Goal: Transaction & Acquisition: Purchase product/service

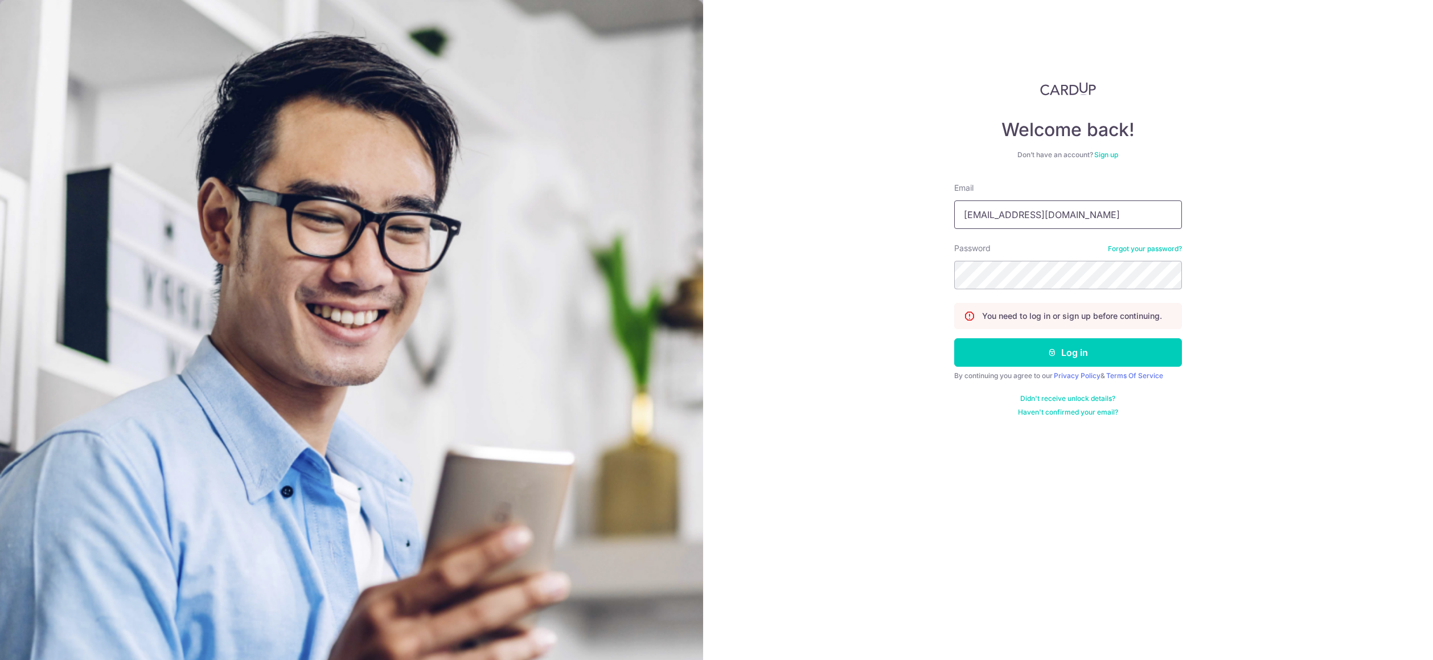
click at [1099, 214] on input "dagrouppa@gmail.com" at bounding box center [1068, 214] width 228 height 28
drag, startPoint x: 1081, startPoint y: 220, endPoint x: 892, endPoint y: 207, distance: 190.1
click at [892, 207] on div "Welcome back! Don’t have an account? Sign up Email dagrouppa@gmail.com Password…" at bounding box center [1068, 330] width 730 height 660
type input "teresatan7772@gmail.com"
click at [1079, 358] on button "Log in" at bounding box center [1068, 352] width 228 height 28
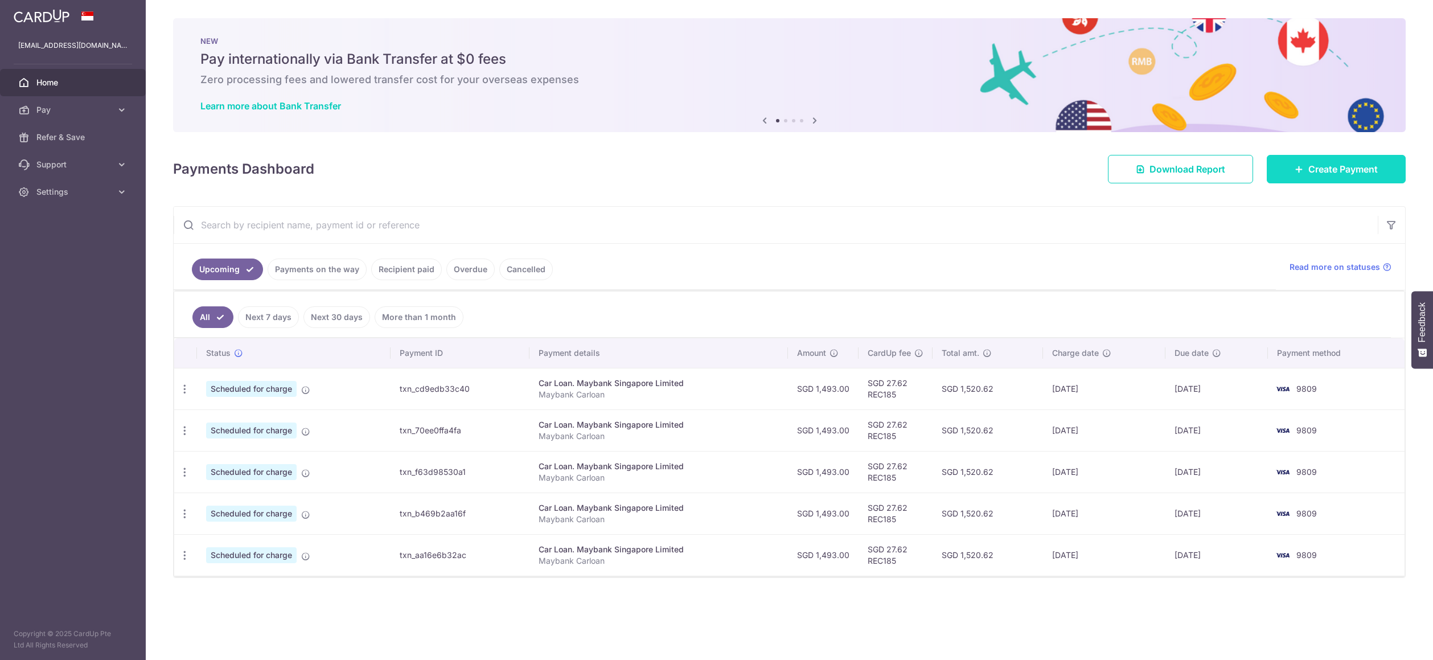
click at [1337, 178] on link "Create Payment" at bounding box center [1336, 169] width 139 height 28
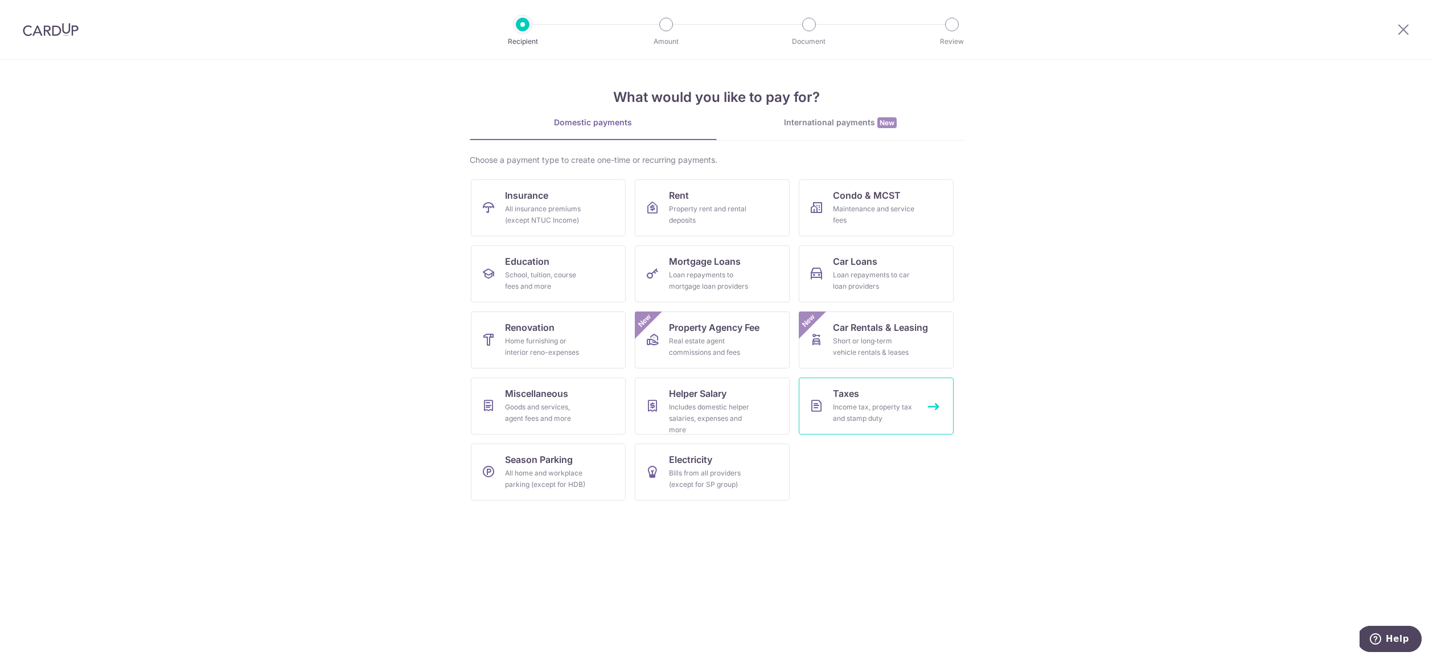
click at [849, 403] on div "Income tax, property tax and stamp duty" at bounding box center [874, 412] width 82 height 23
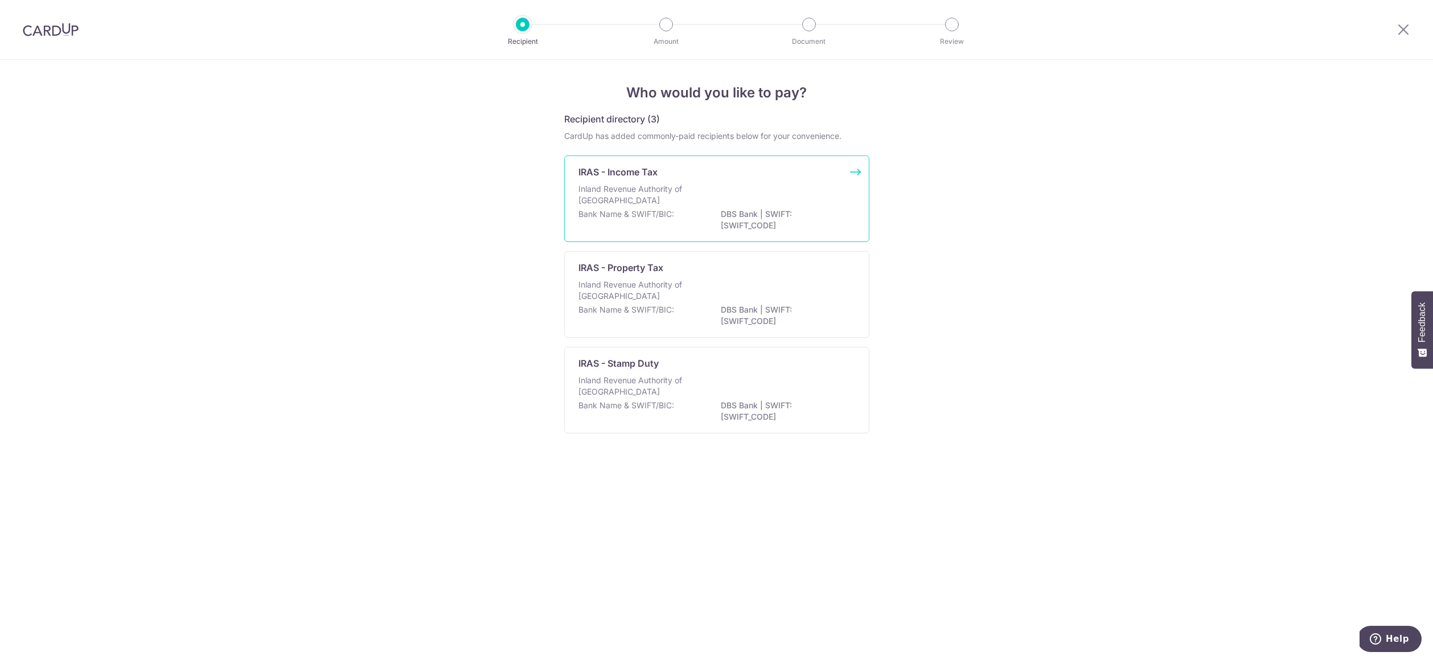
drag, startPoint x: 639, startPoint y: 190, endPoint x: 639, endPoint y: 234, distance: 43.8
click at [639, 190] on p "Inland Revenue Authority of Singapore" at bounding box center [638, 194] width 121 height 23
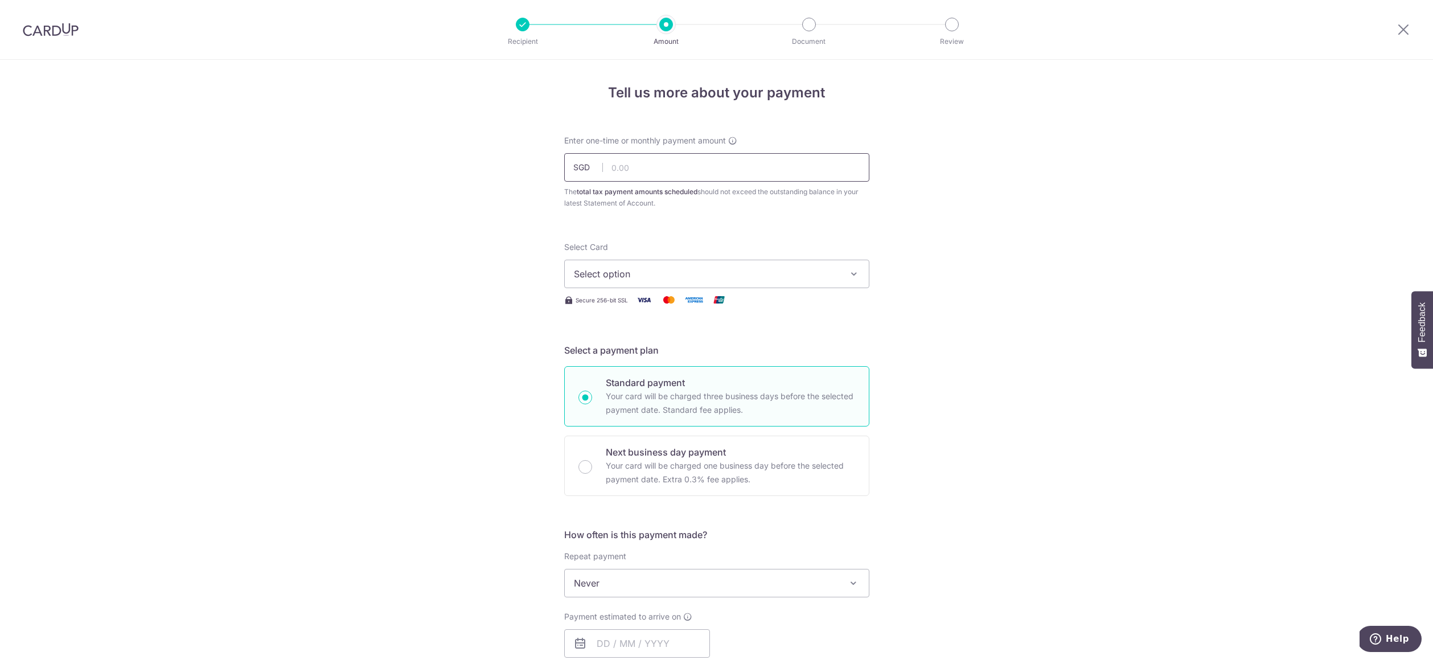
click at [639, 169] on input "text" at bounding box center [716, 167] width 305 height 28
type input "2,277.00"
click at [671, 272] on span "Select option" at bounding box center [706, 274] width 265 height 14
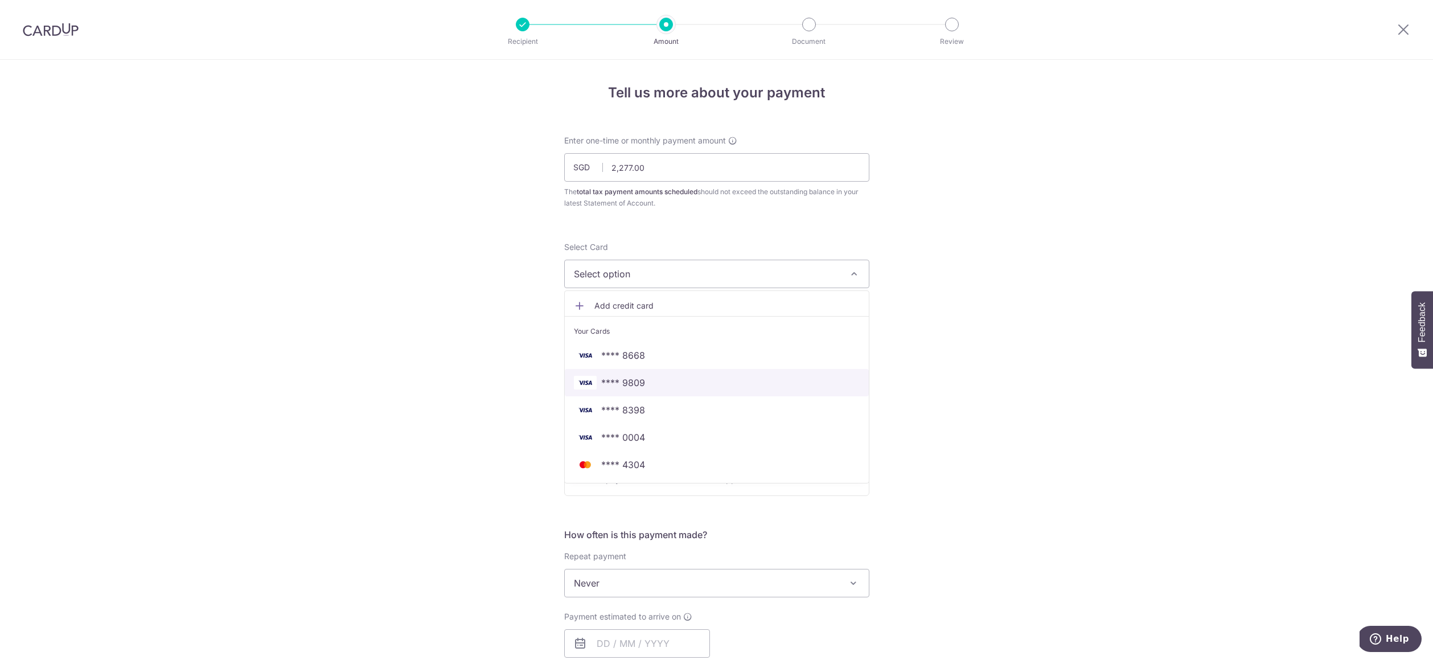
click at [632, 385] on span "**** 9809" at bounding box center [623, 383] width 44 height 14
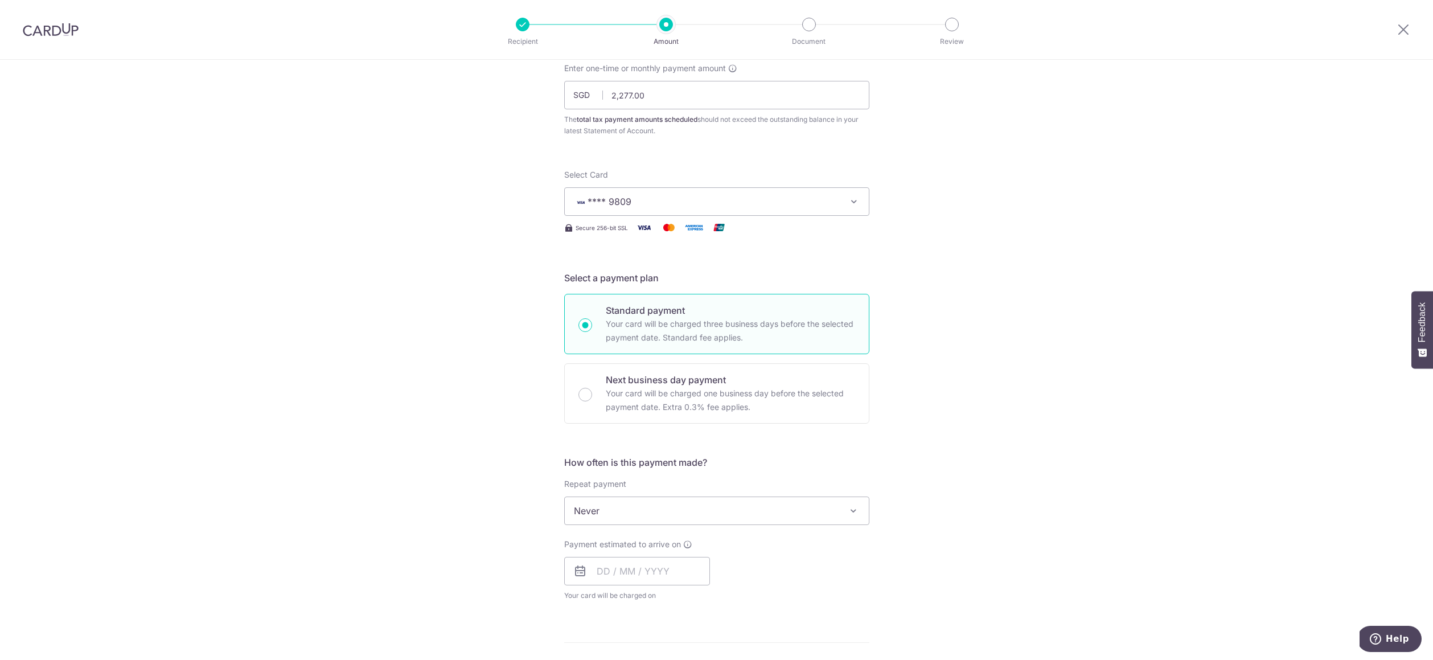
scroll to position [81, 0]
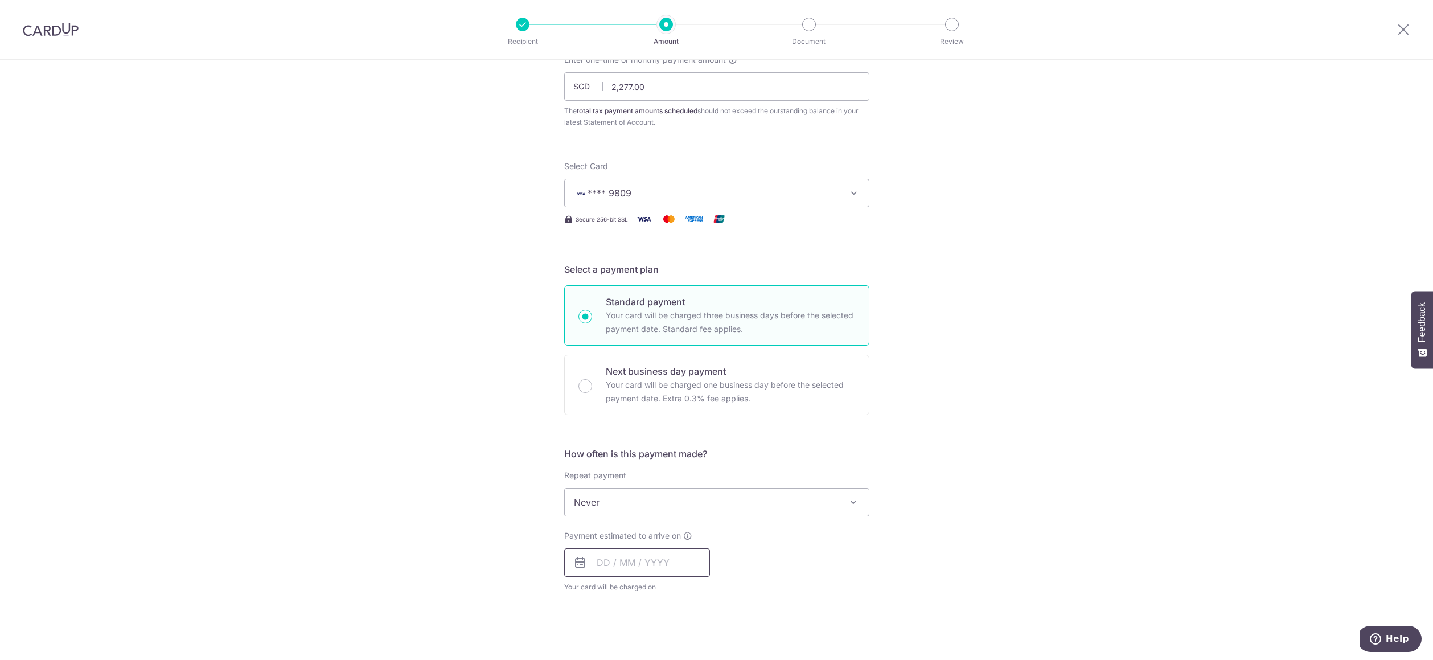
click at [593, 564] on input "text" at bounding box center [637, 562] width 146 height 28
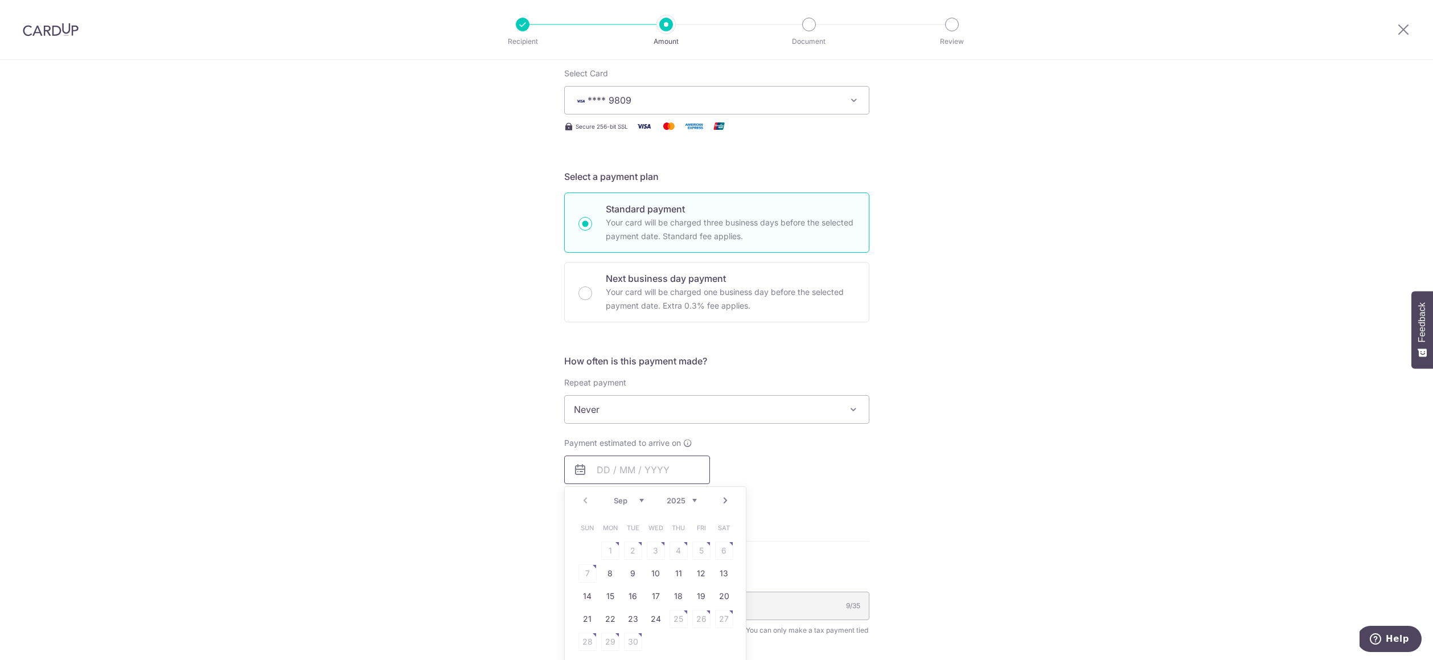
scroll to position [184, 0]
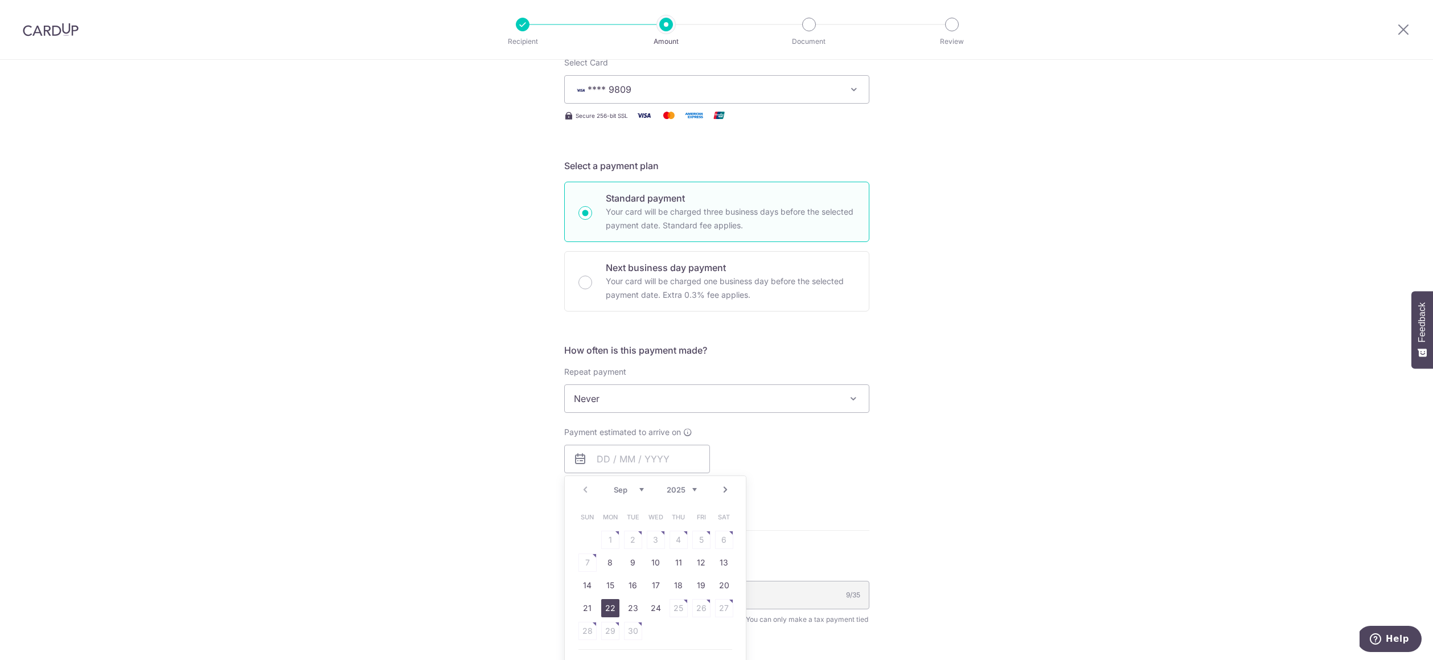
click at [611, 609] on link "22" at bounding box center [610, 608] width 18 height 18
type input "22/09/2025"
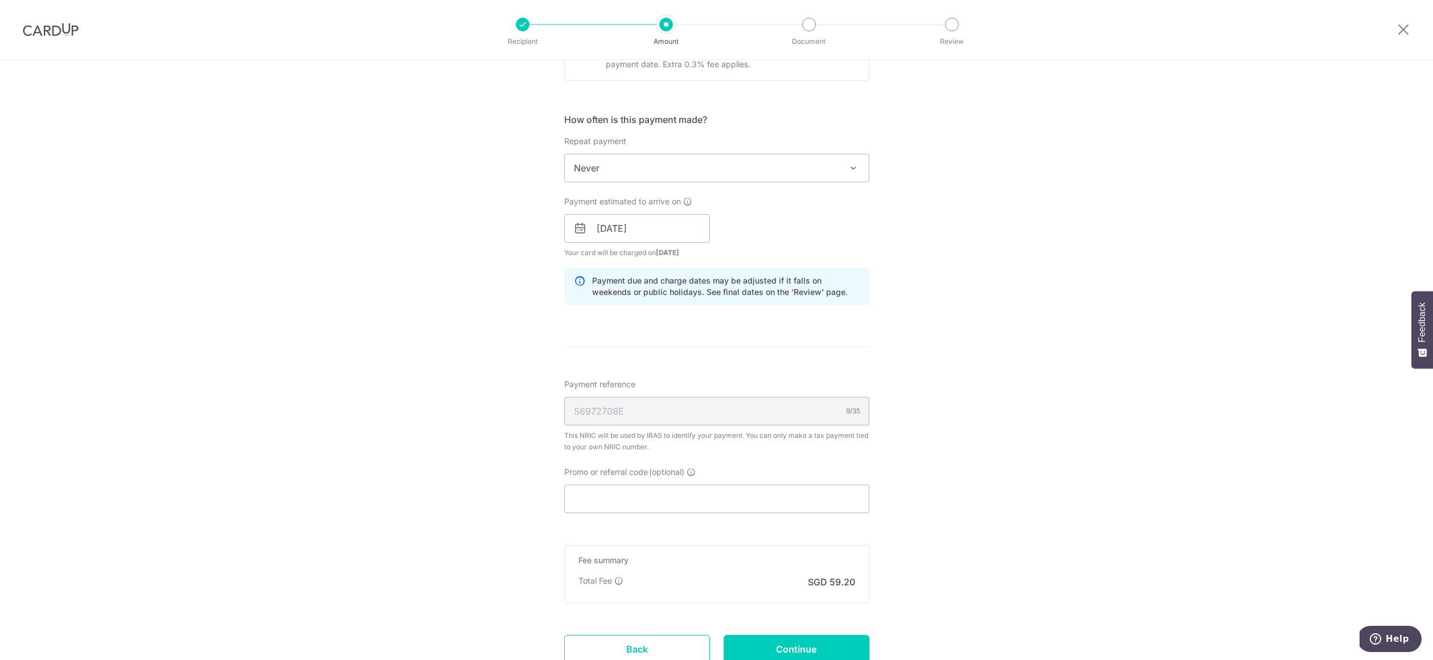
scroll to position [280, 0]
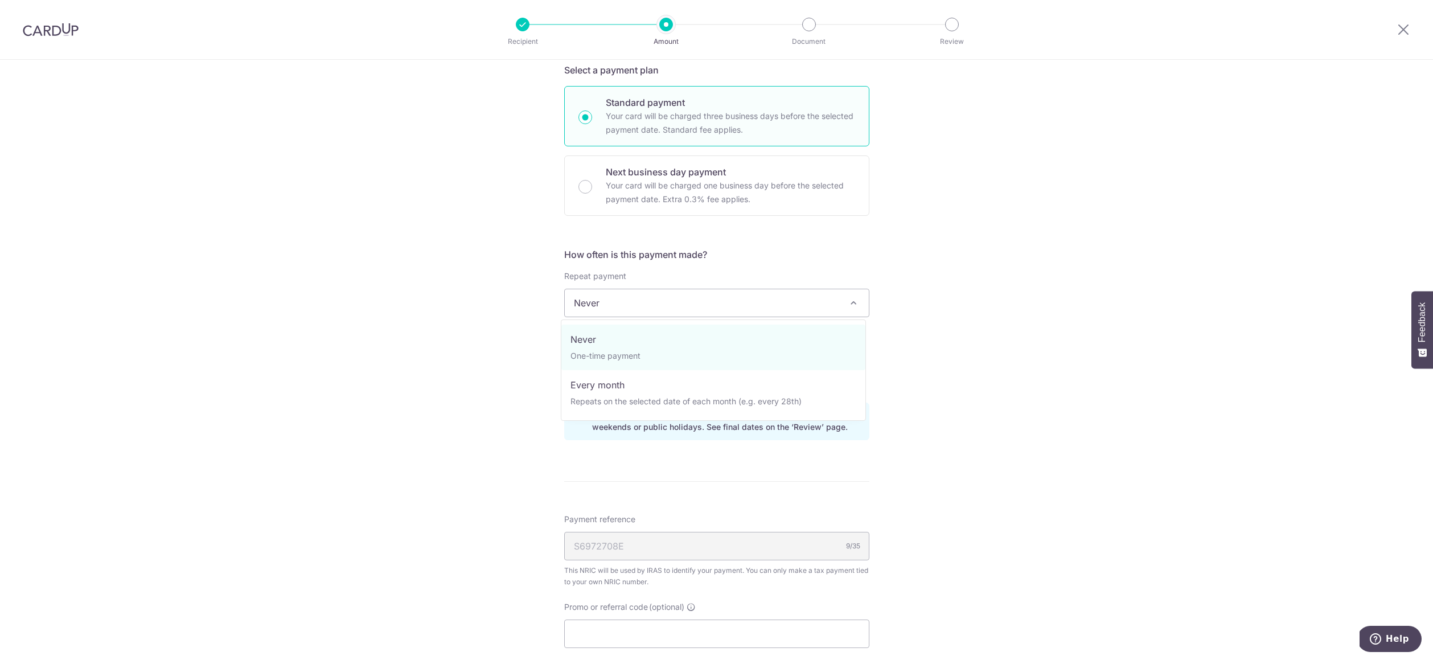
click at [742, 305] on span "Never" at bounding box center [717, 302] width 304 height 27
select select "3"
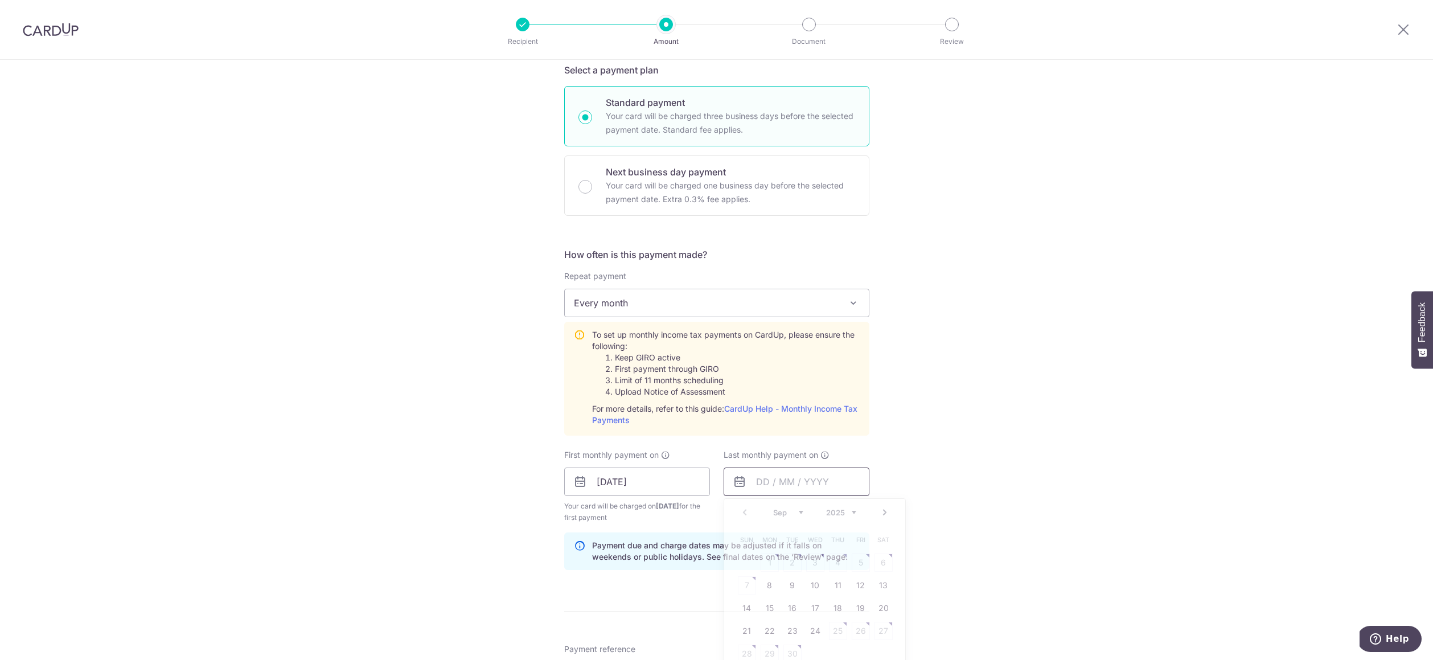
click at [831, 486] on input "text" at bounding box center [797, 481] width 146 height 28
click at [878, 514] on link "Next" at bounding box center [885, 513] width 14 height 14
click at [766, 633] on link "22" at bounding box center [770, 631] width 18 height 18
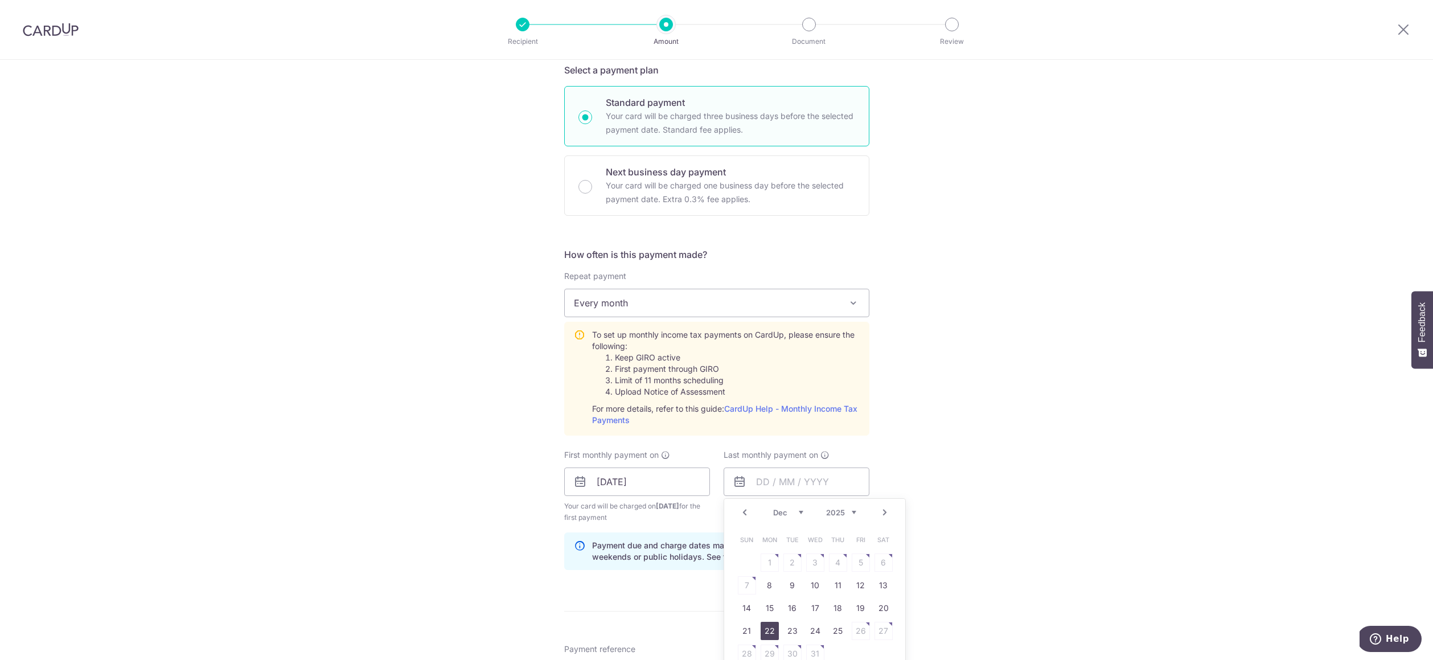
type input "22/12/2025"
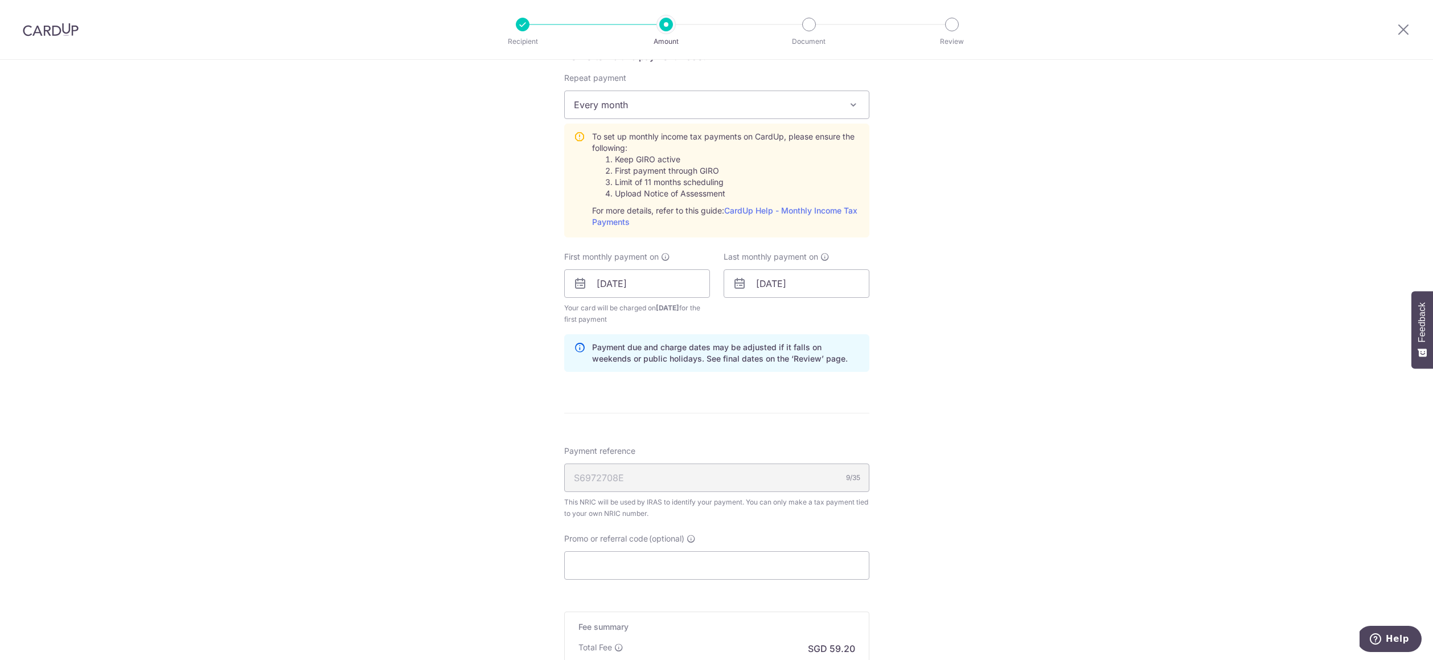
scroll to position [550, 0]
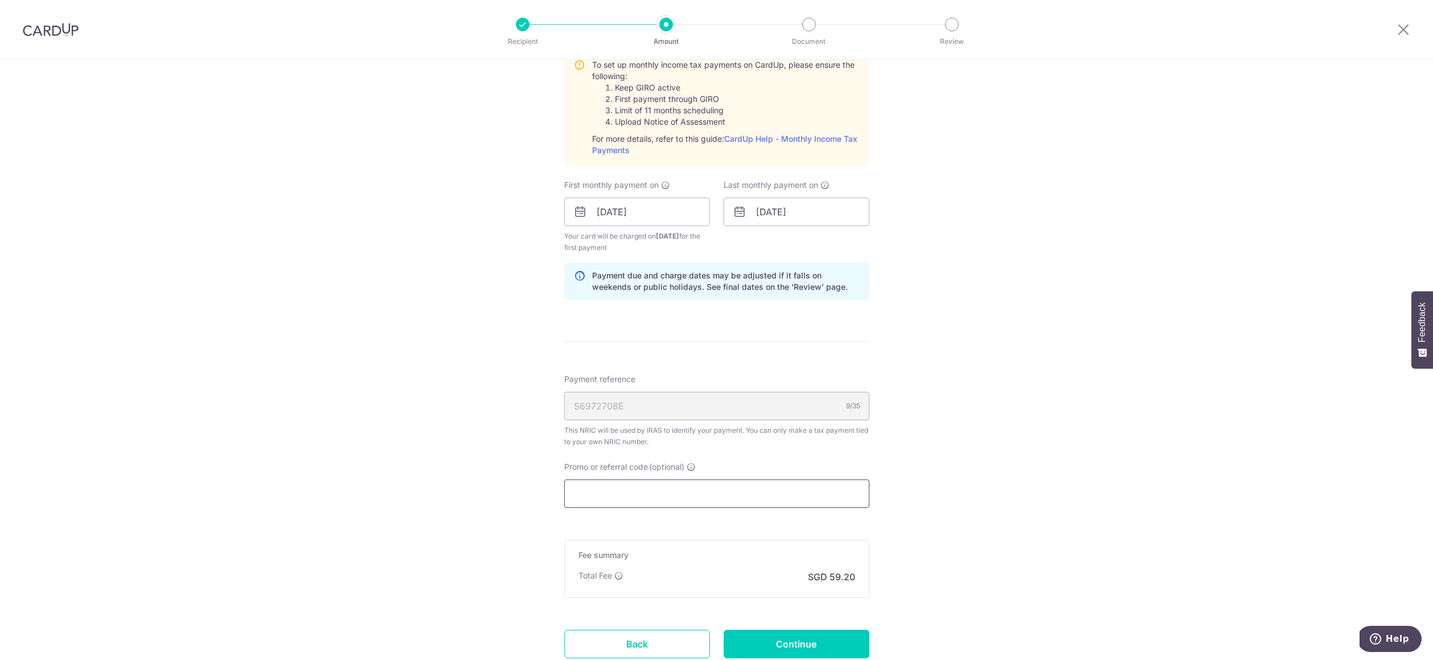
click at [619, 493] on input "Promo or referral code (optional)" at bounding box center [716, 493] width 305 height 28
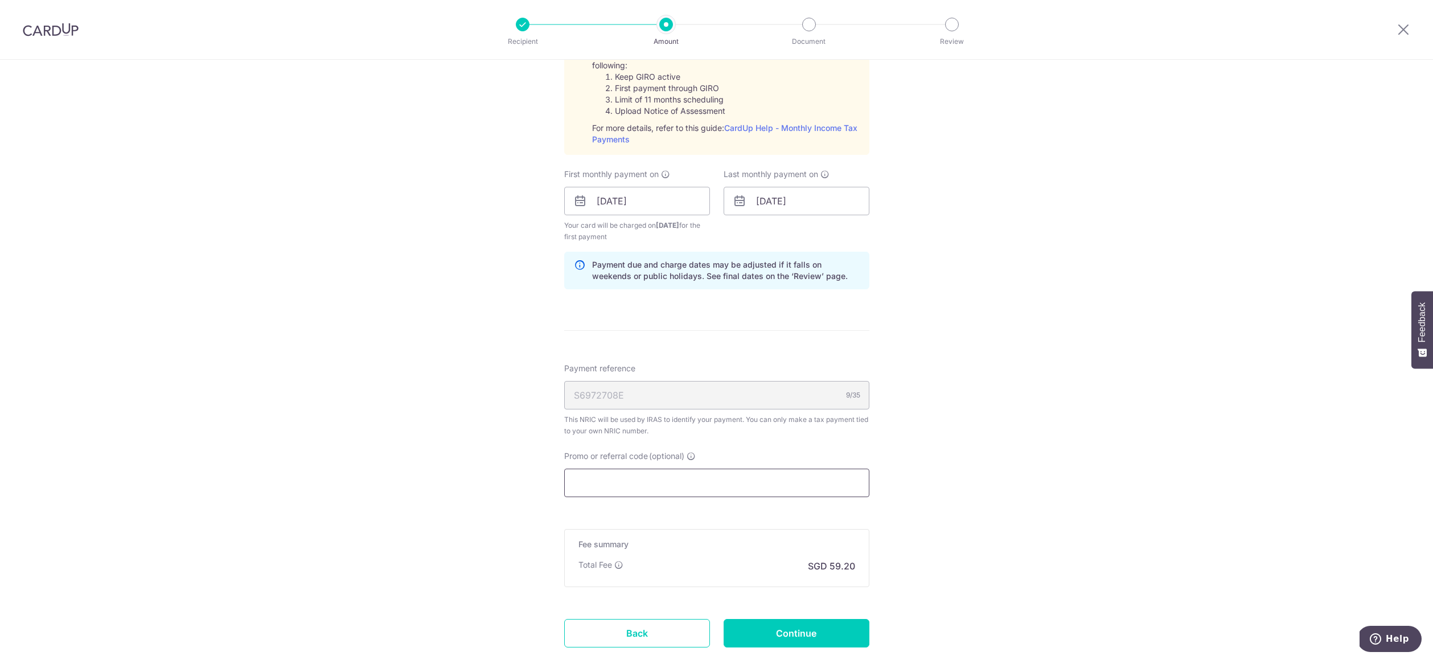
scroll to position [561, 0]
paste input "VTAX25R"
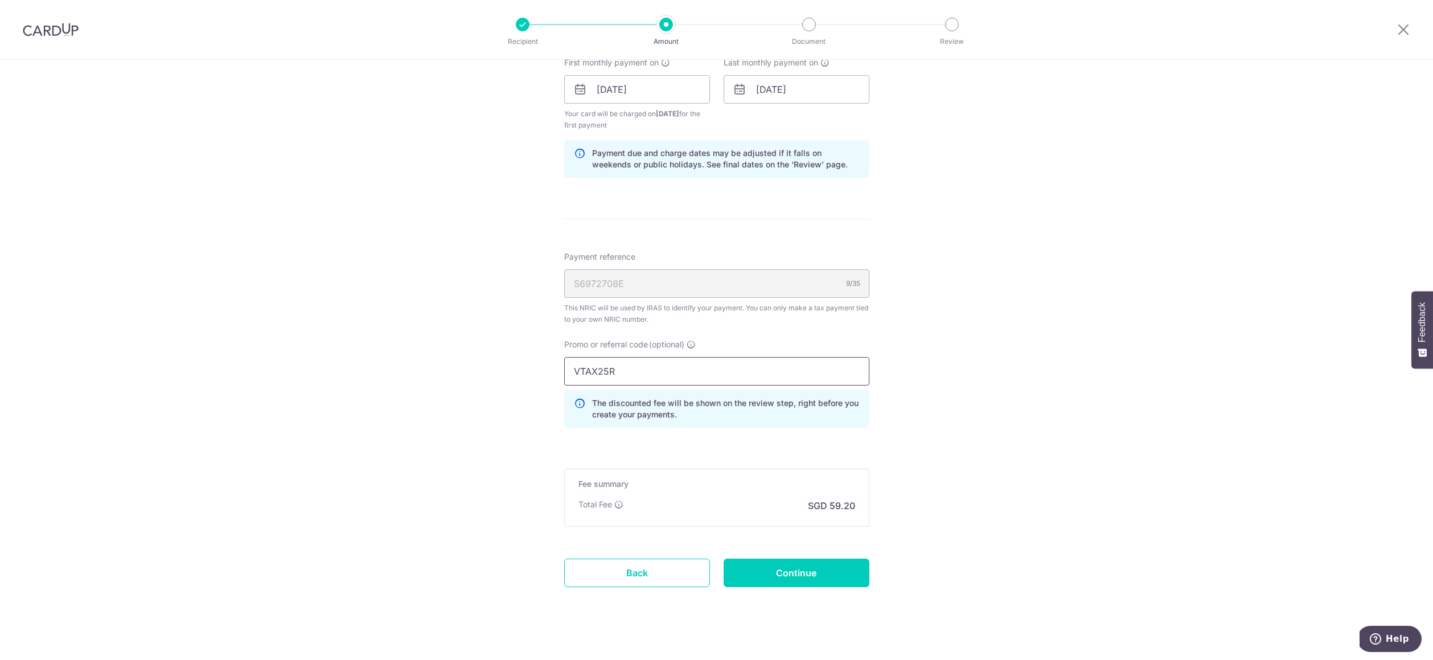
scroll to position [685, 0]
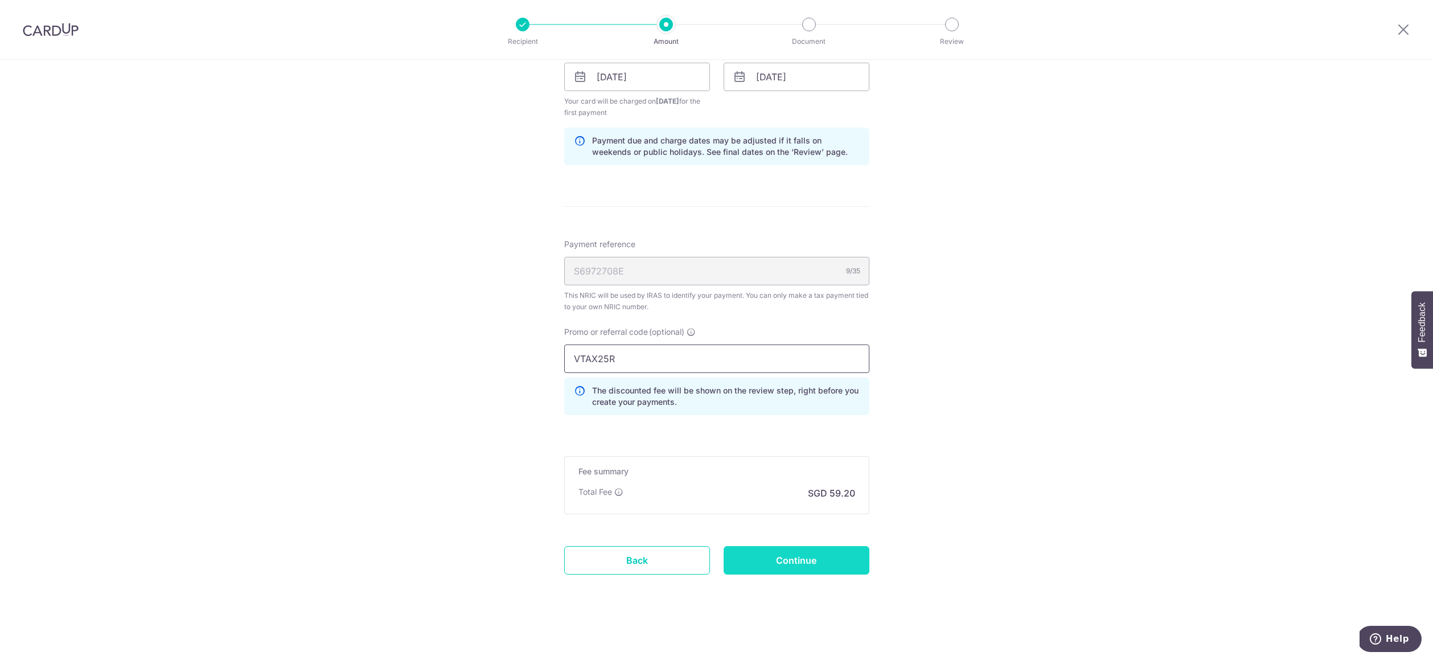
type input "VTAX25R"
click at [797, 555] on input "Continue" at bounding box center [797, 560] width 146 height 28
type input "Create Schedule"
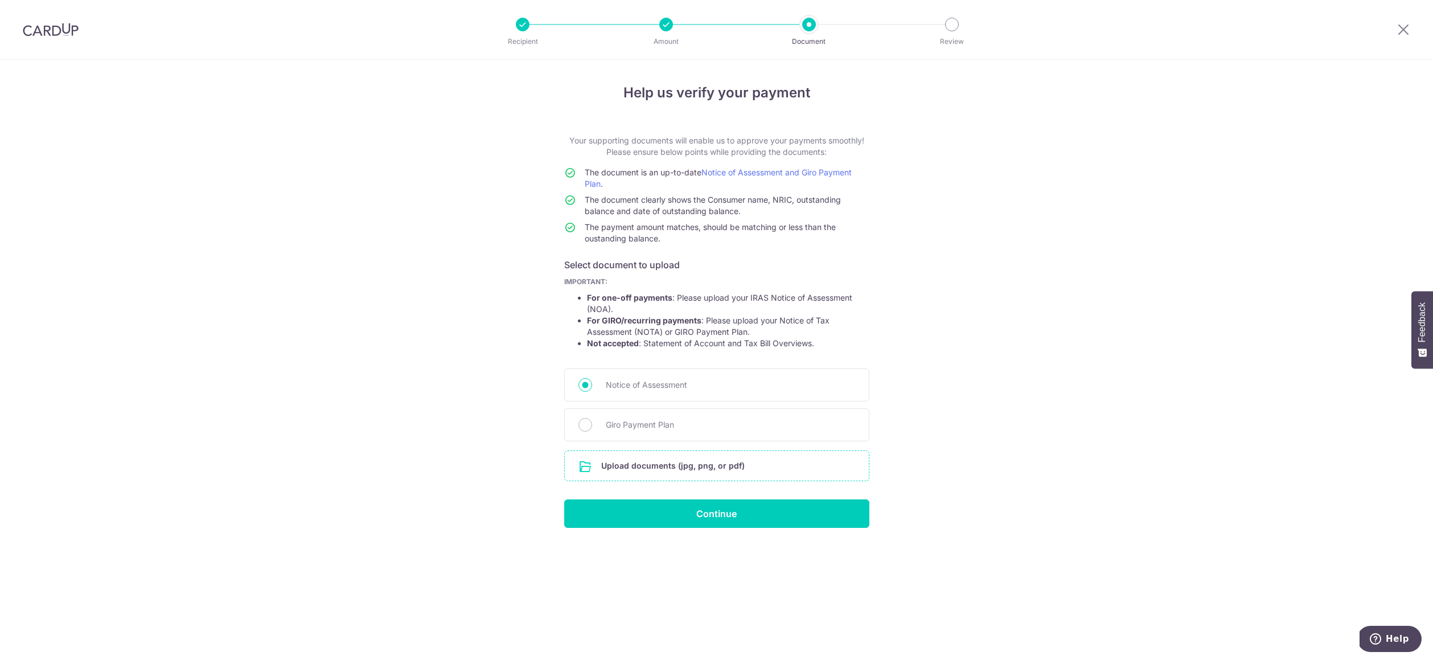
click at [653, 466] on input "file" at bounding box center [717, 466] width 304 height 30
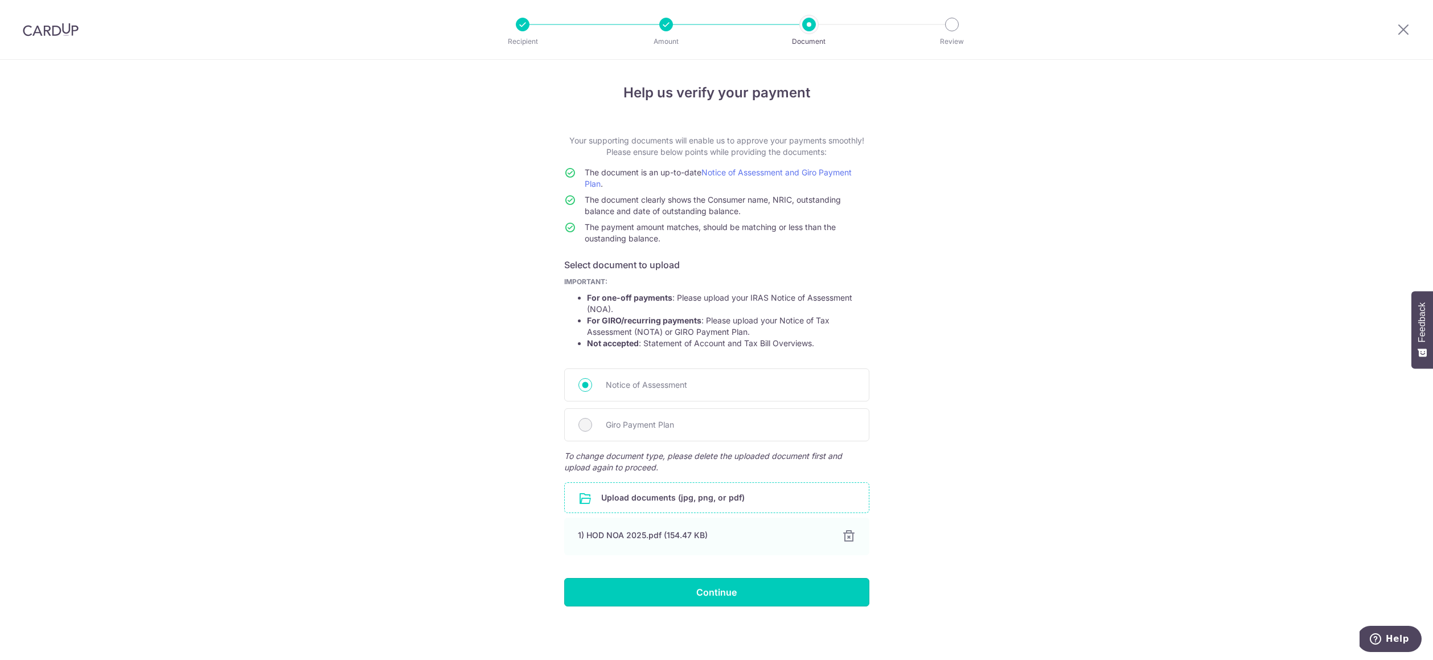
click at [703, 599] on input "Continue" at bounding box center [716, 592] width 305 height 28
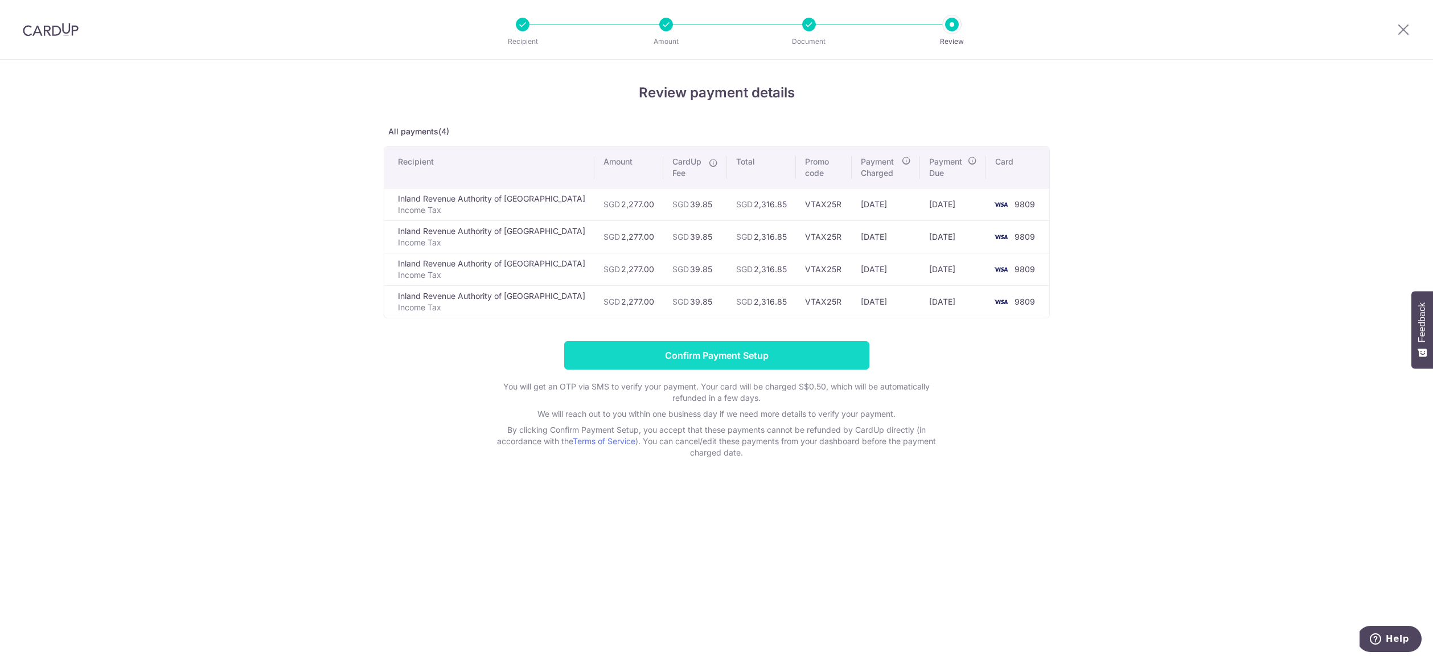
click at [693, 354] on input "Confirm Payment Setup" at bounding box center [716, 355] width 305 height 28
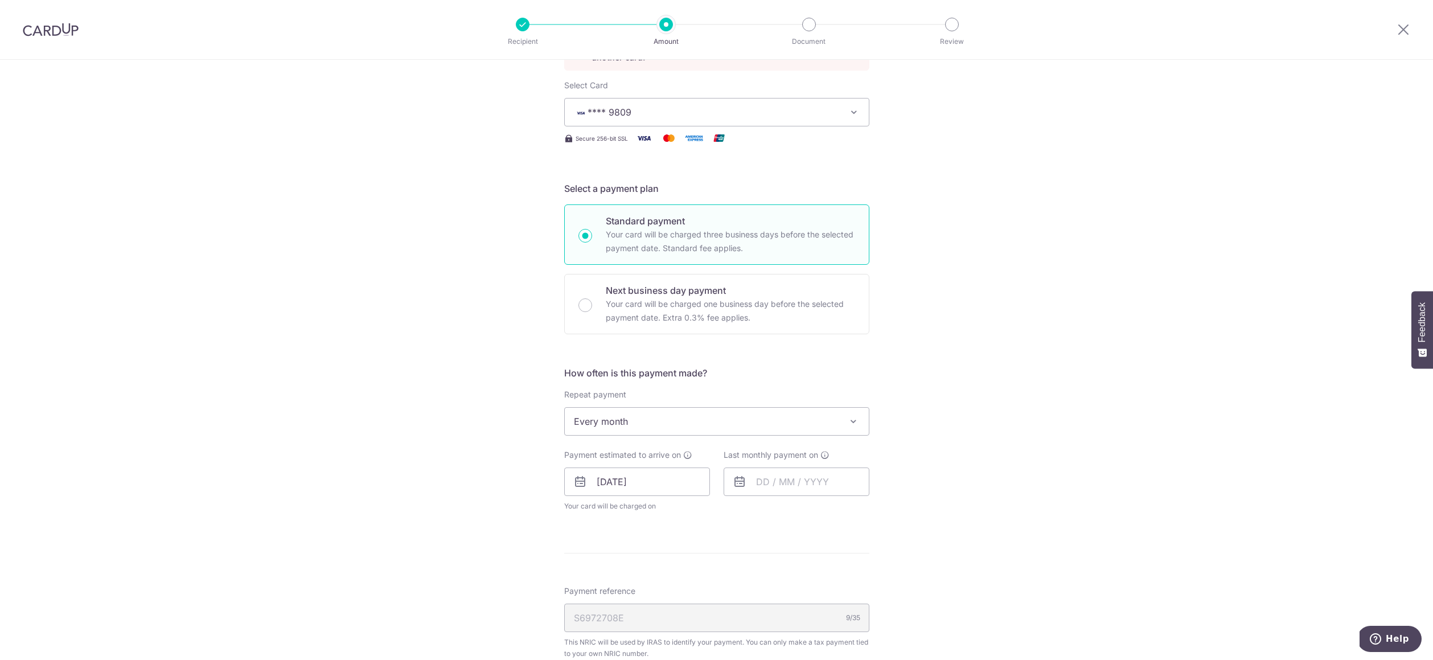
scroll to position [269, 0]
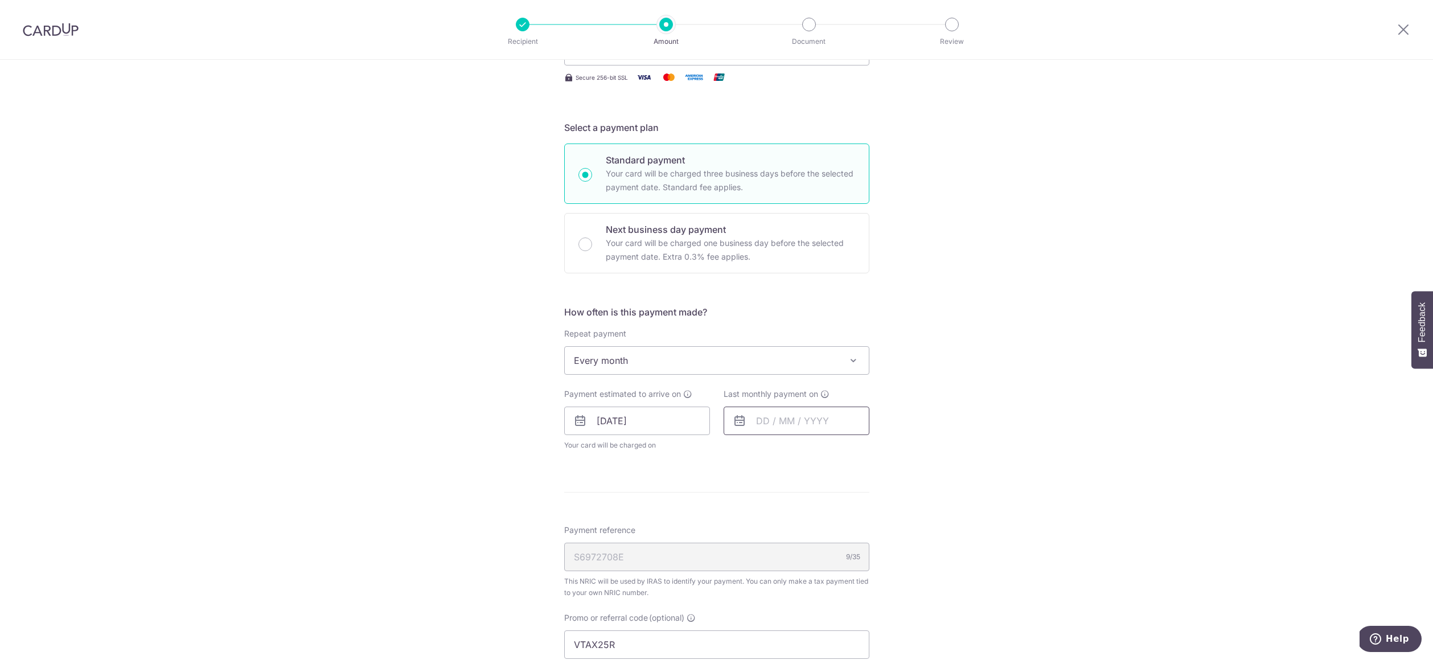
click at [809, 424] on input "text" at bounding box center [797, 421] width 146 height 28
click at [878, 454] on link "Next" at bounding box center [885, 452] width 14 height 14
drag, startPoint x: 763, startPoint y: 569, endPoint x: 889, endPoint y: 560, distance: 126.2
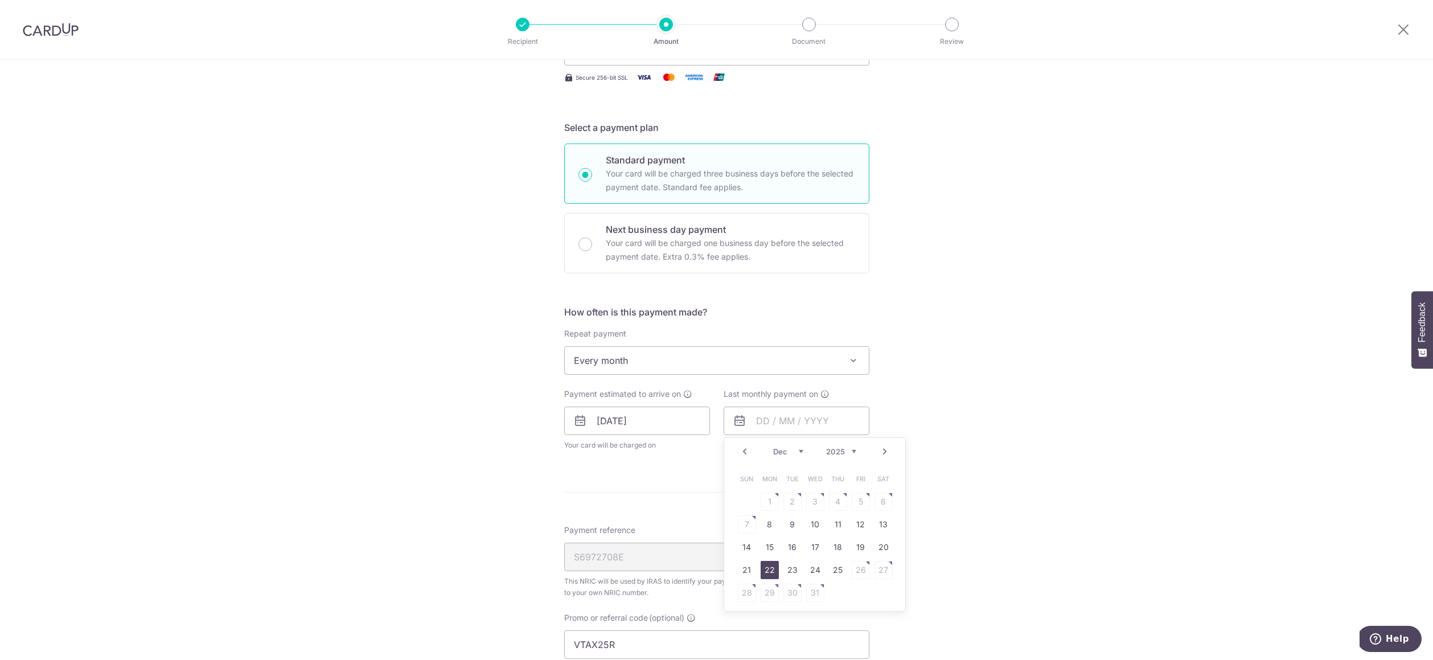
click at [764, 569] on link "22" at bounding box center [770, 570] width 18 height 18
type input "22/12/2025"
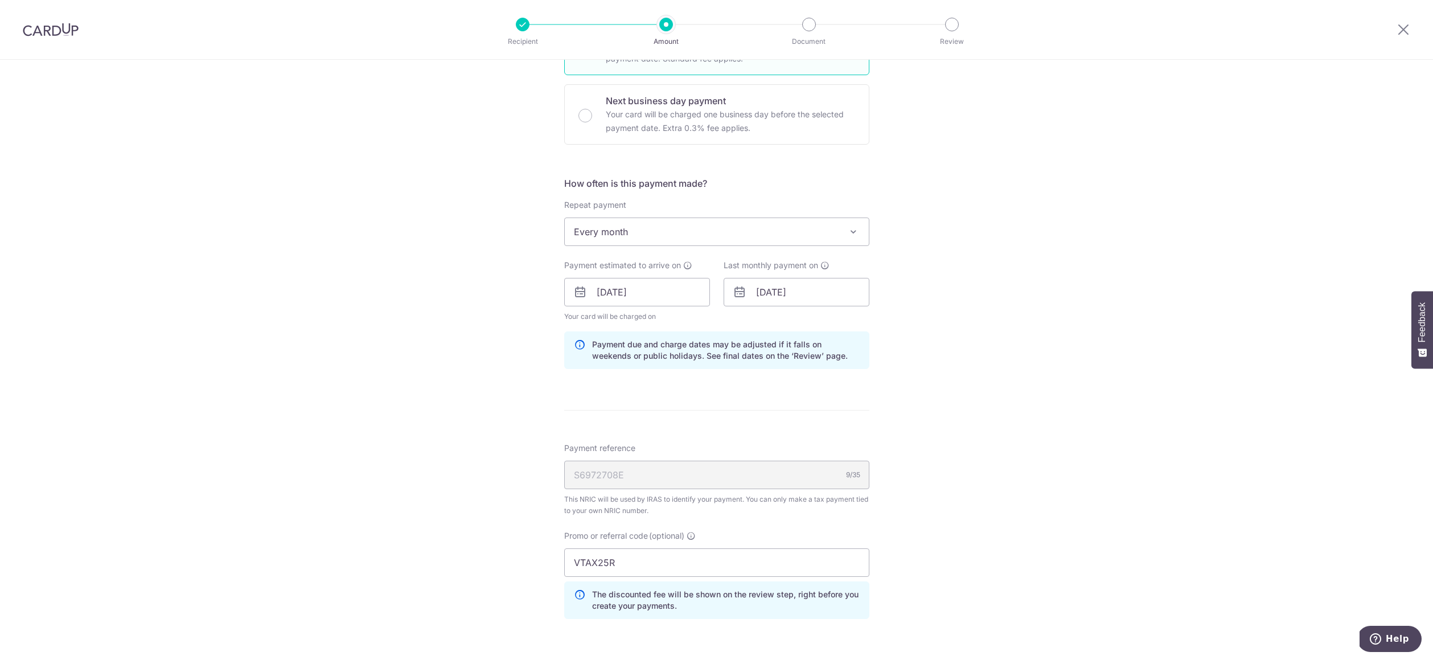
scroll to position [556, 0]
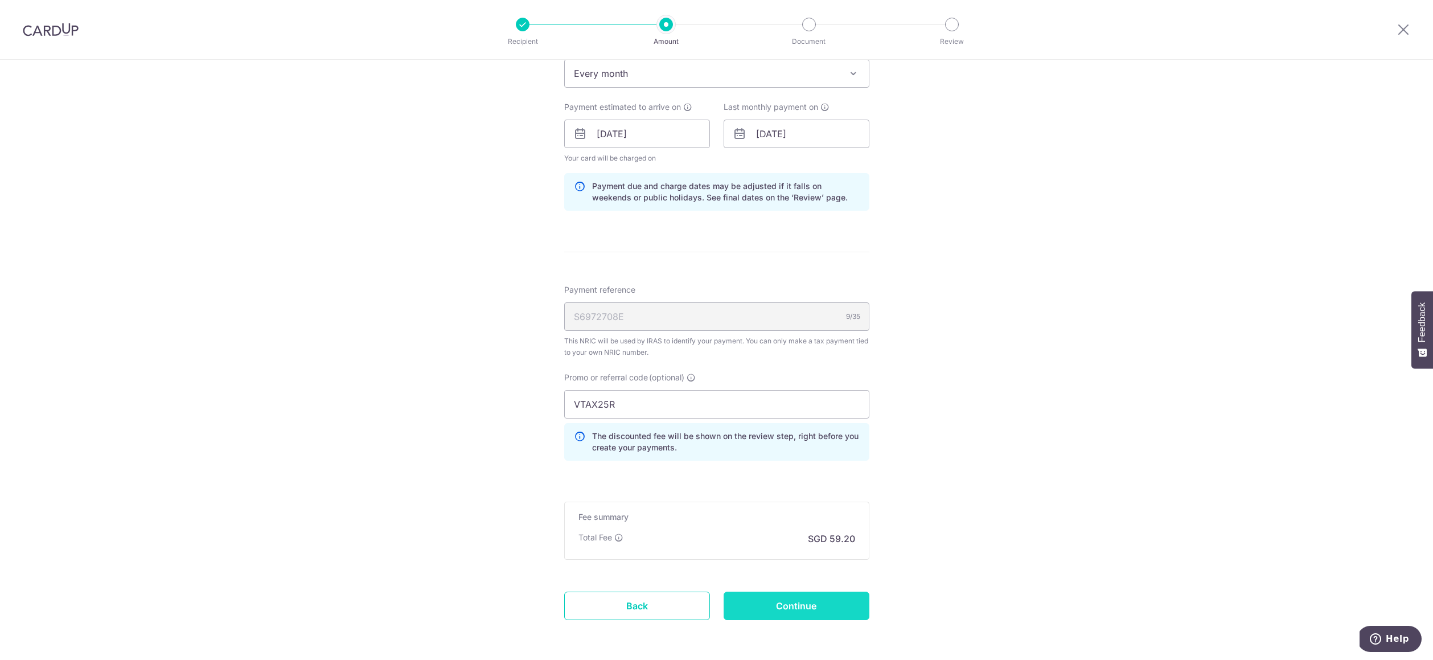
click at [803, 611] on input "Continue" at bounding box center [797, 606] width 146 height 28
type input "Update Schedule"
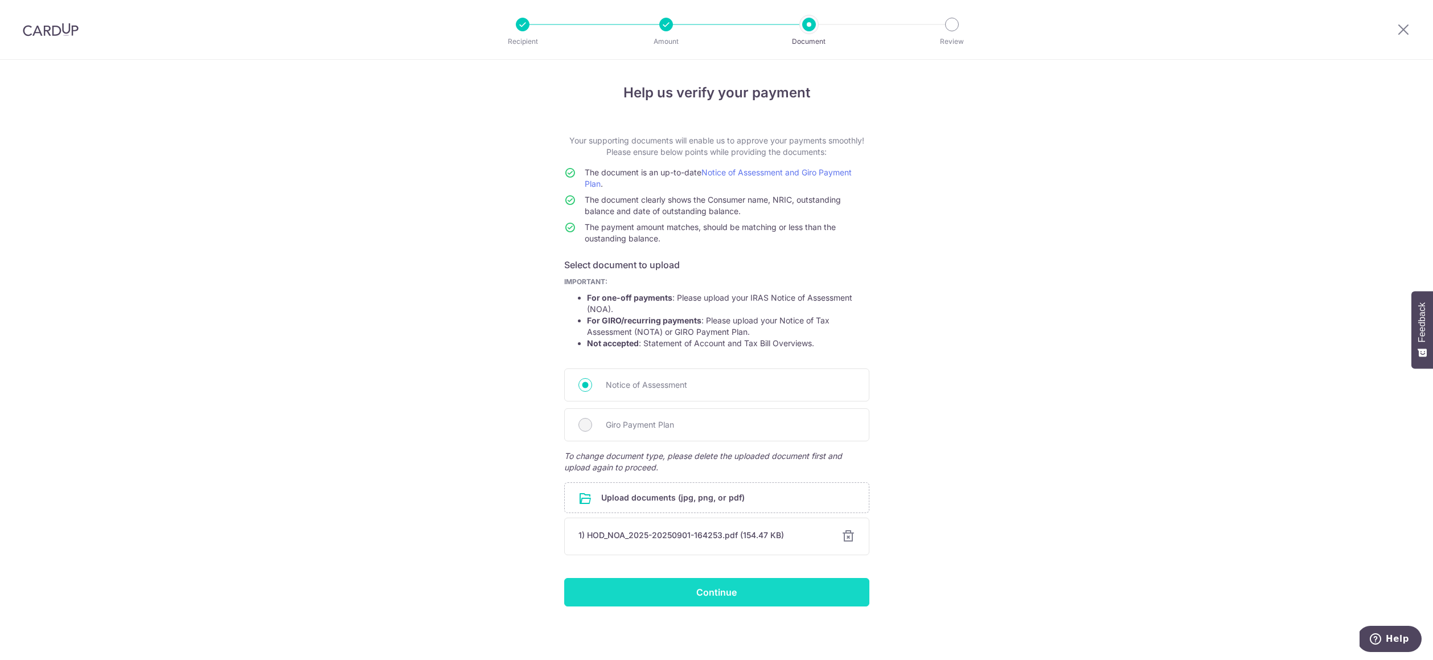
click at [717, 595] on input "Continue" at bounding box center [716, 592] width 305 height 28
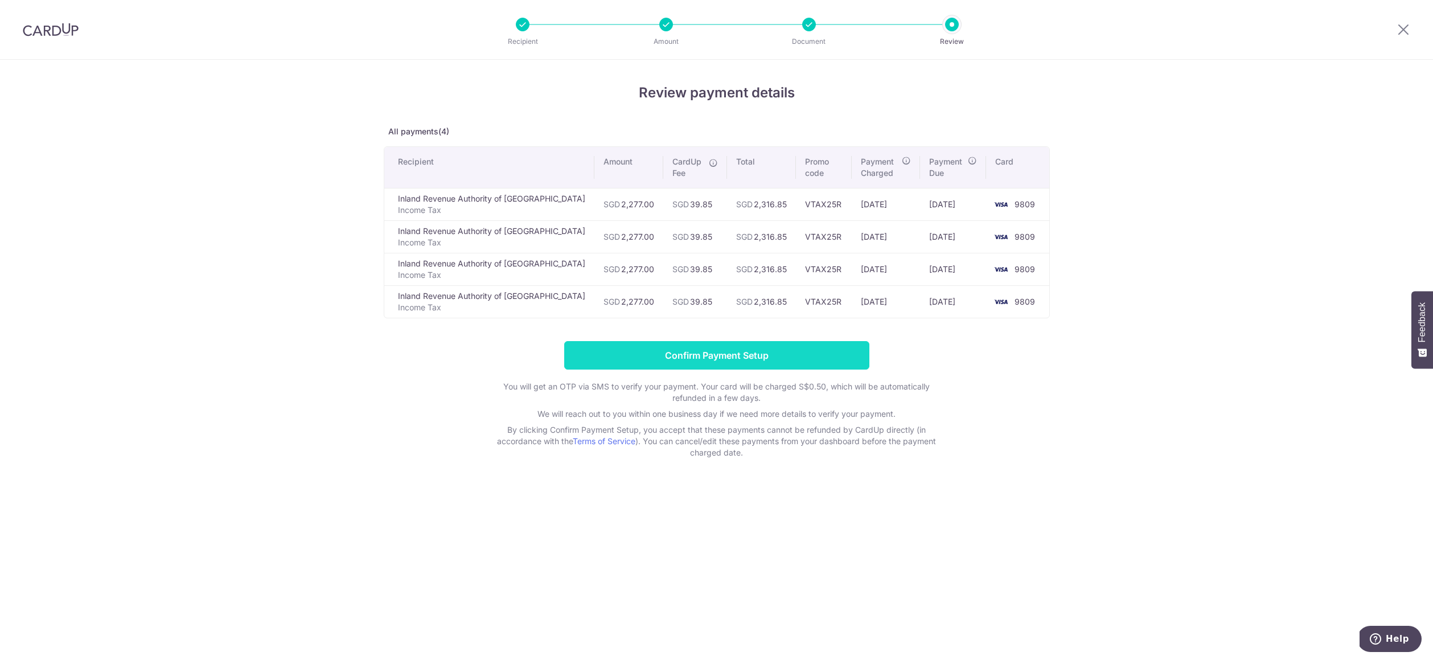
click at [695, 353] on input "Confirm Payment Setup" at bounding box center [716, 355] width 305 height 28
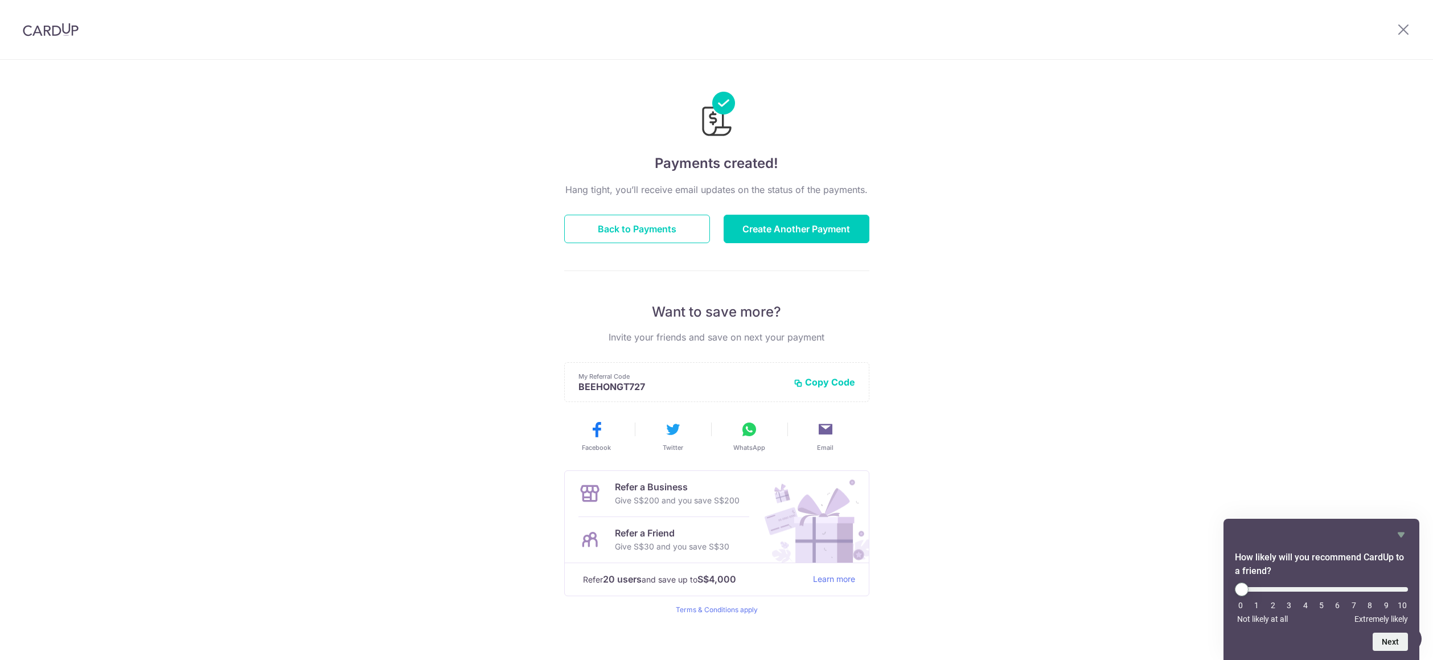
scroll to position [2, 0]
